Goal: Task Accomplishment & Management: Complete application form

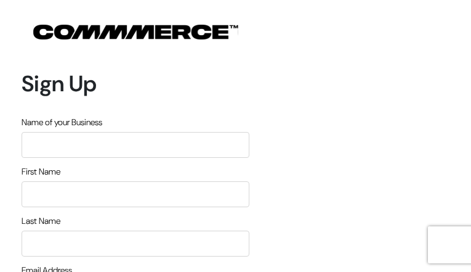
type input "aCbKWkkjGqGEm"
type input "qURmLsHZ"
type input "VIPhoXvrucws"
type input "[EMAIL_ADDRESS][DOMAIN_NAME]"
type input "7750782453"
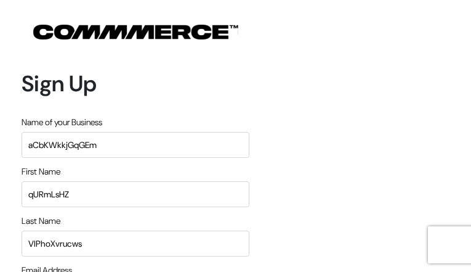
type input "MmtDaGmxKzwlHU"
